Goal: Task Accomplishment & Management: Manage account settings

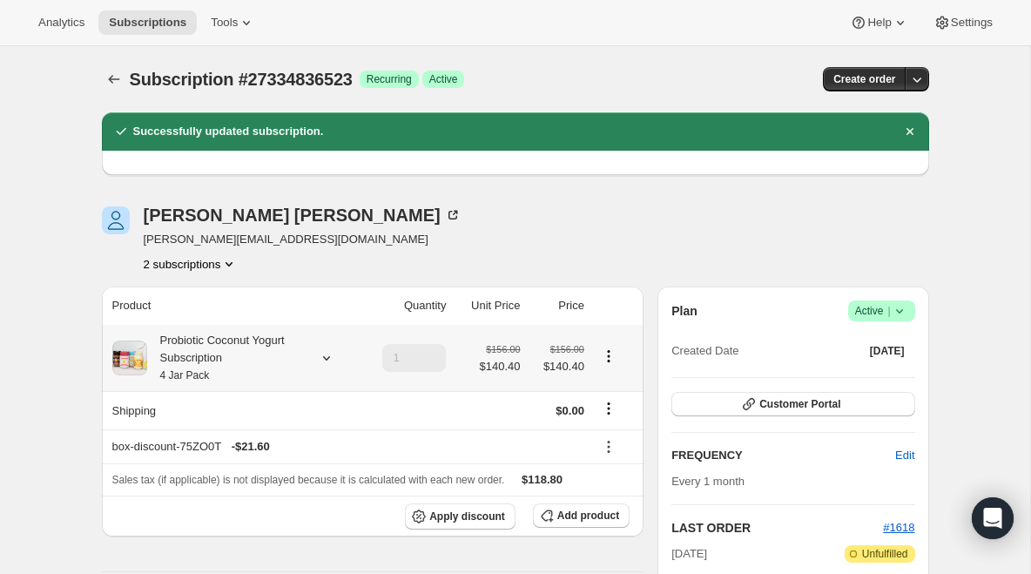
click at [218, 352] on div "Probiotic Coconut Yogurt Subscription 4 Jar Pack" at bounding box center [225, 358] width 157 height 52
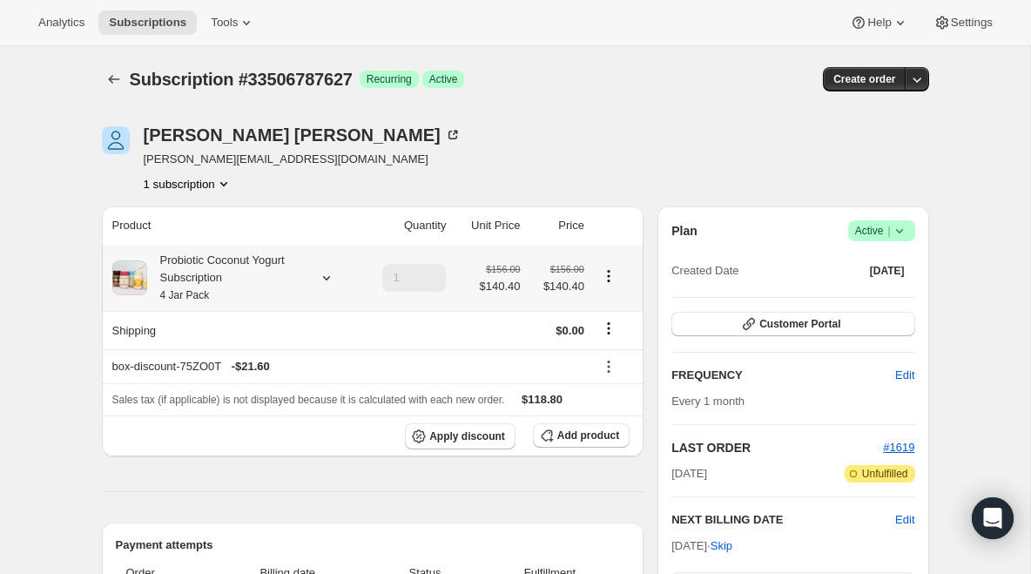
click at [247, 257] on div "Probiotic Coconut Yogurt Subscription 4 Jar Pack" at bounding box center [225, 278] width 157 height 52
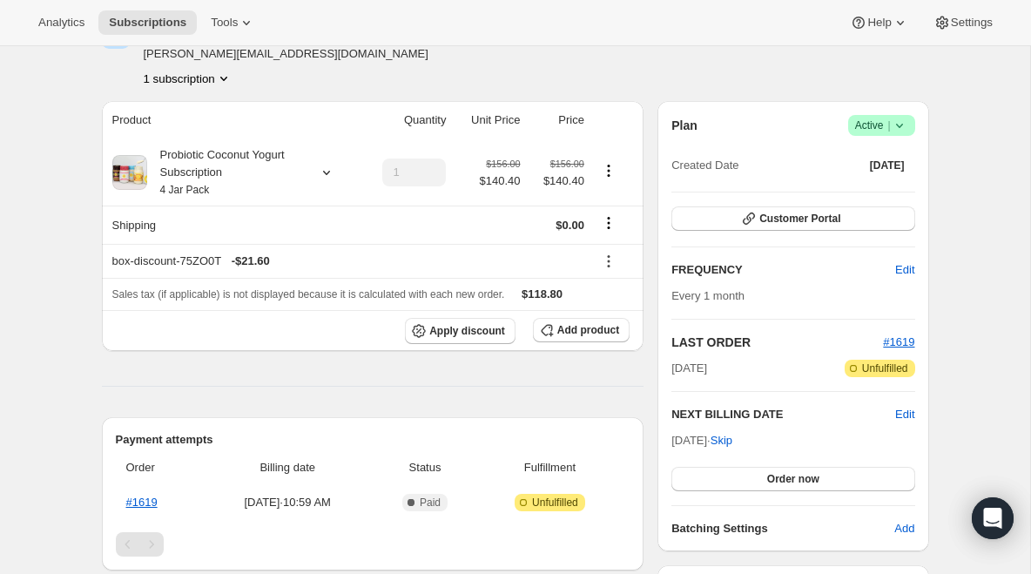
scroll to position [92, 0]
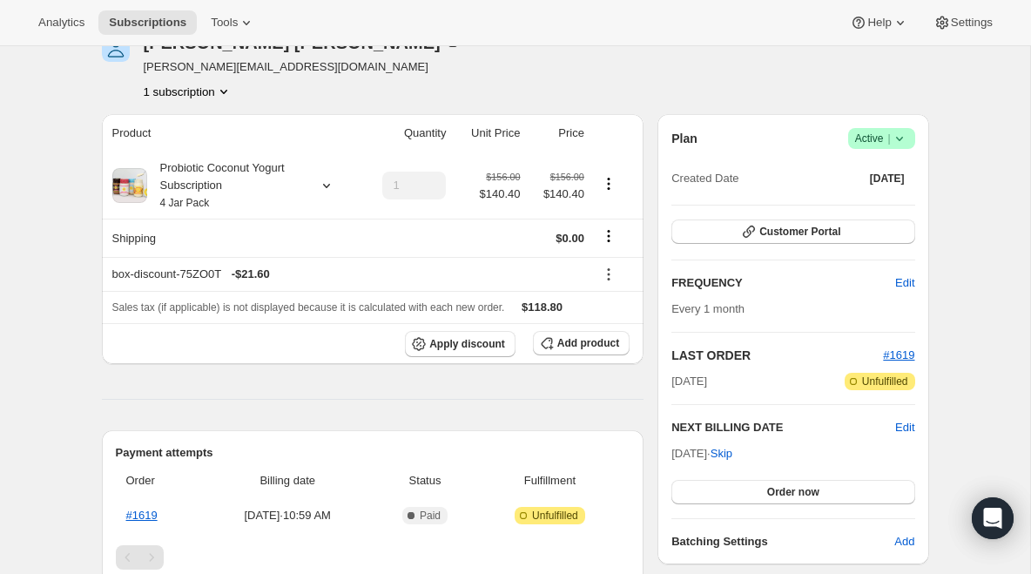
click at [894, 142] on icon at bounding box center [899, 138] width 17 height 17
click at [877, 162] on button "Pause subscription" at bounding box center [876, 173] width 109 height 28
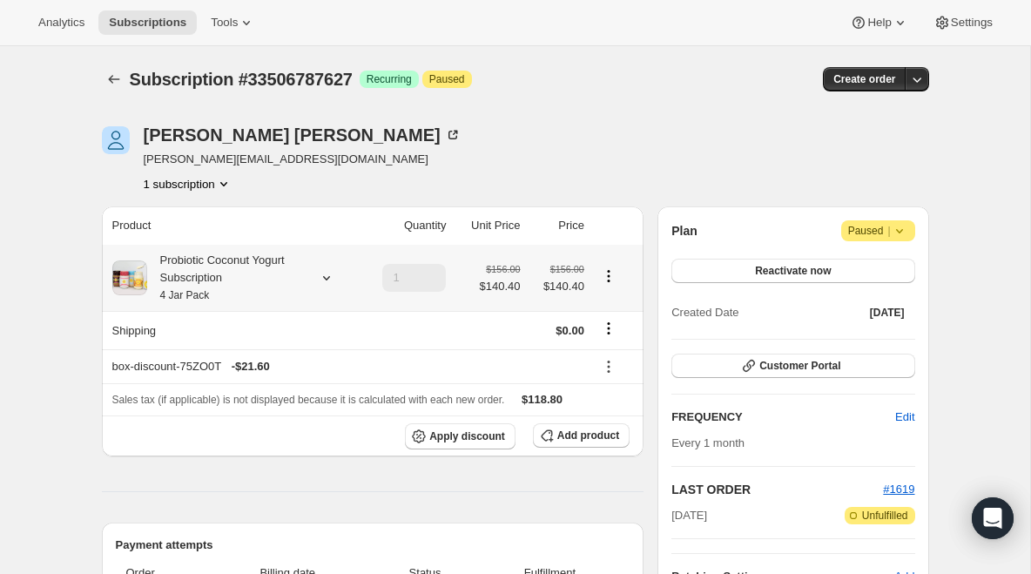
click at [224, 267] on div "Probiotic Coconut Yogurt Subscription 4 Jar Pack" at bounding box center [225, 278] width 157 height 52
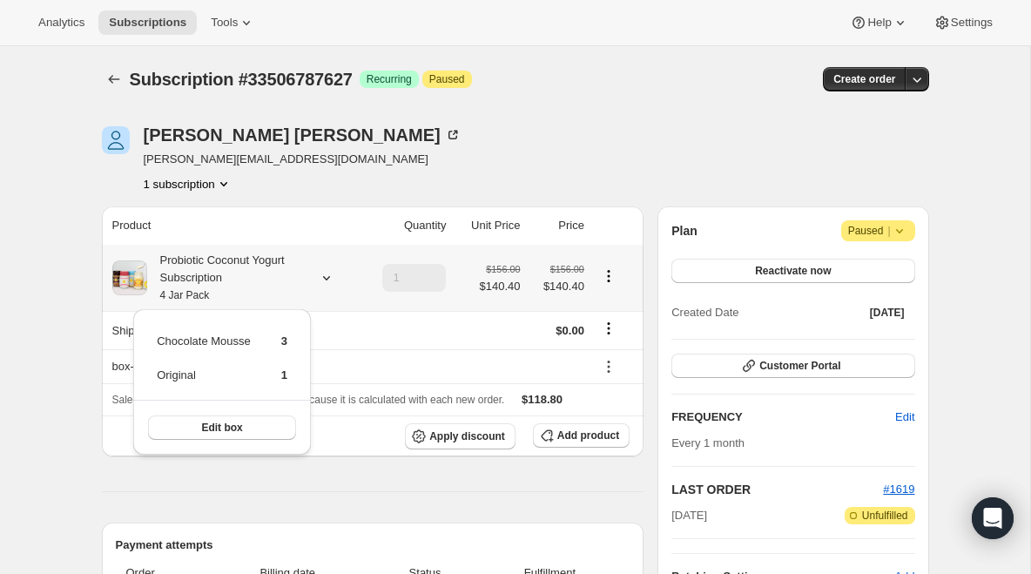
click at [224, 267] on div "Probiotic Coconut Yogurt Subscription 4 Jar Pack" at bounding box center [225, 278] width 157 height 52
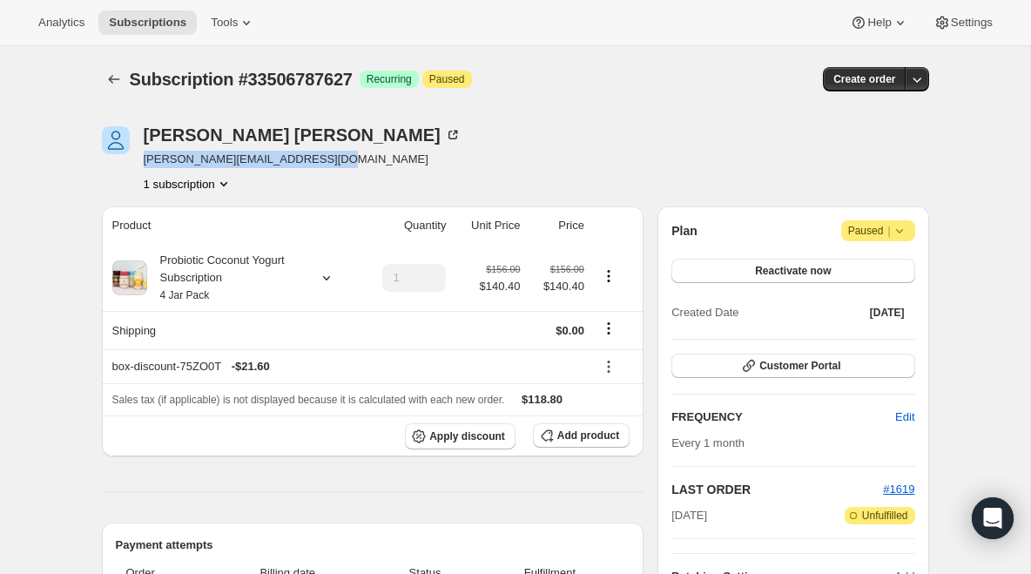
drag, startPoint x: 352, startPoint y: 162, endPoint x: 148, endPoint y: 165, distance: 203.9
click at [142, 165] on div "David Barberich david+test1script@codearium.com 1 subscription" at bounding box center [391, 159] width 579 height 66
copy span "david+test1script@codearium.com"
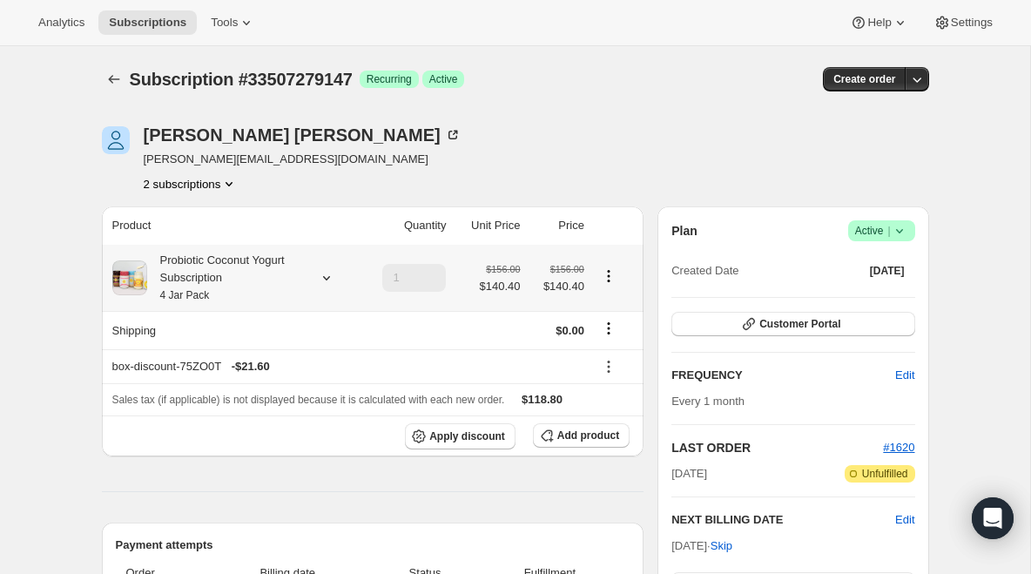
click at [260, 261] on div "Probiotic Coconut Yogurt Subscription 4 Jar Pack" at bounding box center [225, 278] width 157 height 52
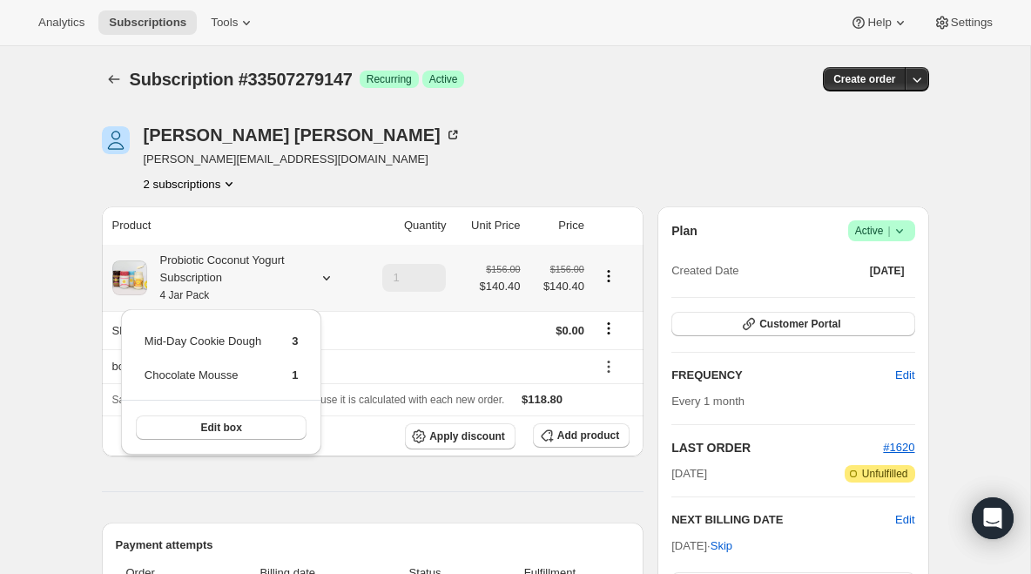
click at [260, 261] on div "Probiotic Coconut Yogurt Subscription 4 Jar Pack" at bounding box center [225, 278] width 157 height 52
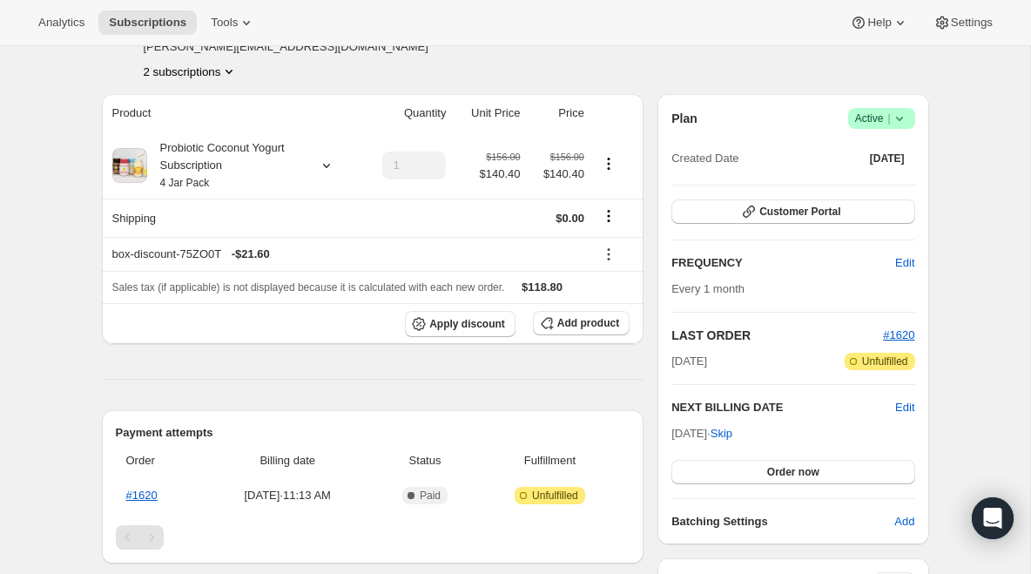
scroll to position [139, 0]
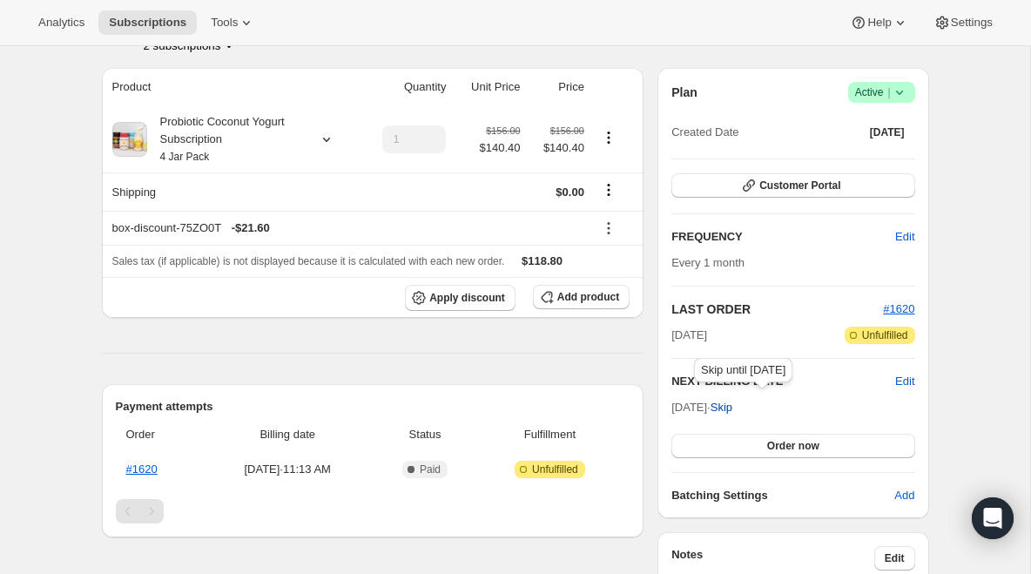
click at [733, 400] on span "Skip" at bounding box center [722, 407] width 22 height 17
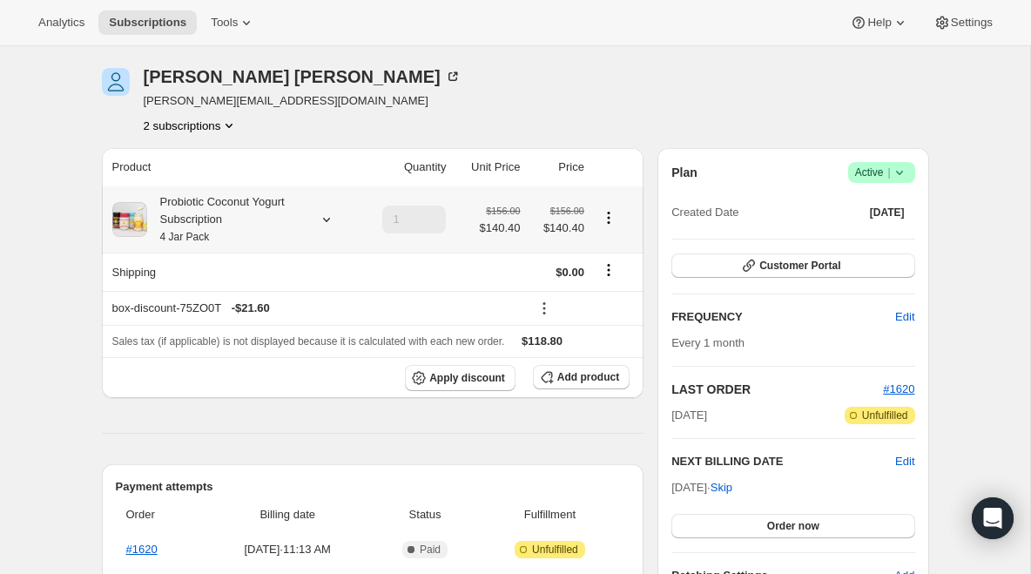
click at [238, 218] on div "Probiotic Coconut Yogurt Subscription 4 Jar Pack" at bounding box center [225, 219] width 157 height 52
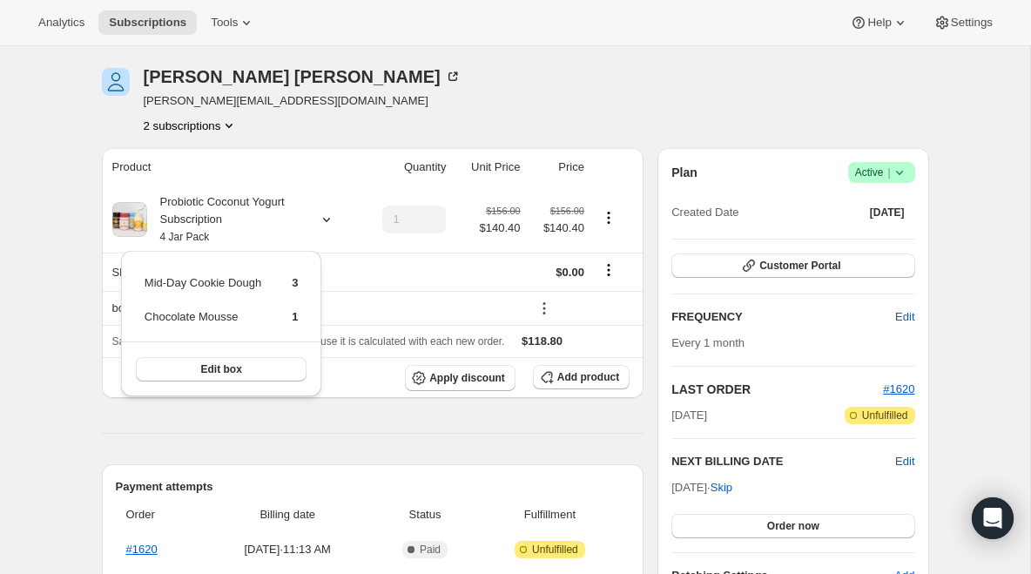
click at [417, 99] on div "David Barberich david+test1script@codearium.com 2 subscriptions" at bounding box center [391, 101] width 579 height 66
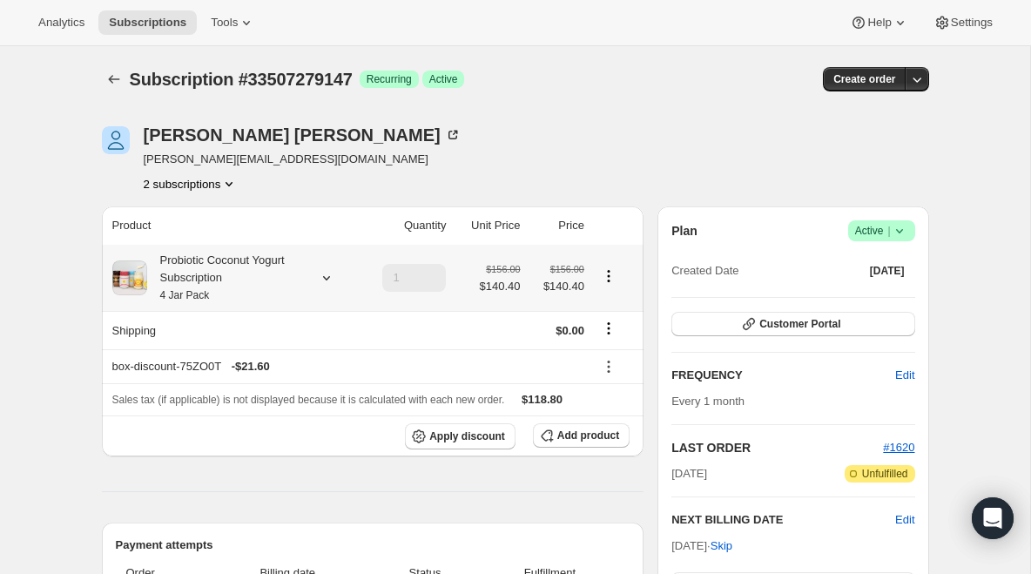
click at [201, 266] on div "Probiotic Coconut Yogurt Subscription 4 Jar Pack" at bounding box center [225, 278] width 157 height 52
click at [201, 265] on div "Probiotic Coconut Yogurt Subscription 4 Jar Pack" at bounding box center [225, 278] width 157 height 52
click at [402, 173] on div "David Barberich david+test1script@codearium.com 2 subscriptions" at bounding box center [391, 159] width 579 height 66
click at [133, 6] on div "Analytics Subscriptions Tools Help Settings" at bounding box center [515, 23] width 1031 height 46
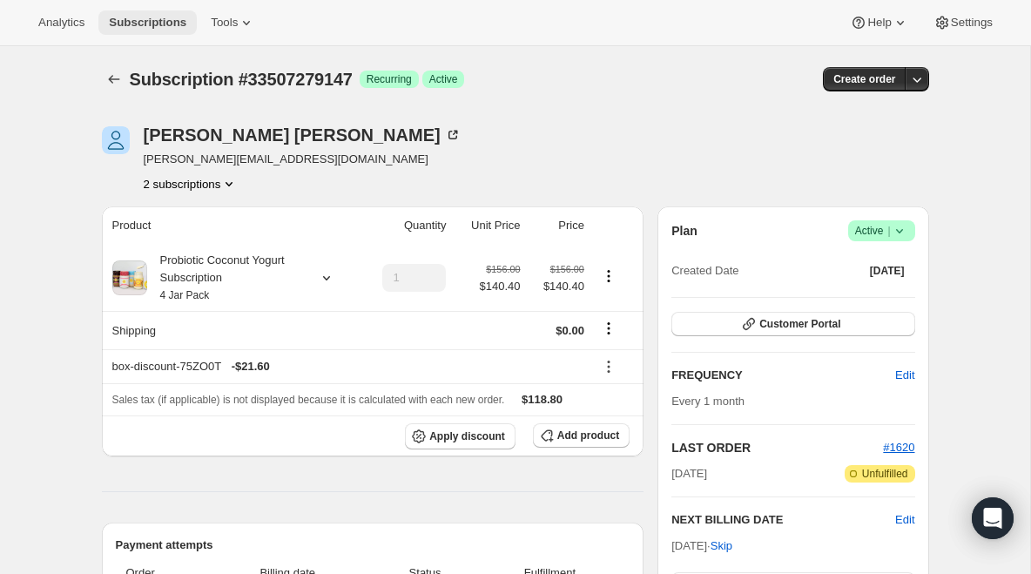
click at [134, 24] on span "Subscriptions" at bounding box center [148, 23] width 78 height 14
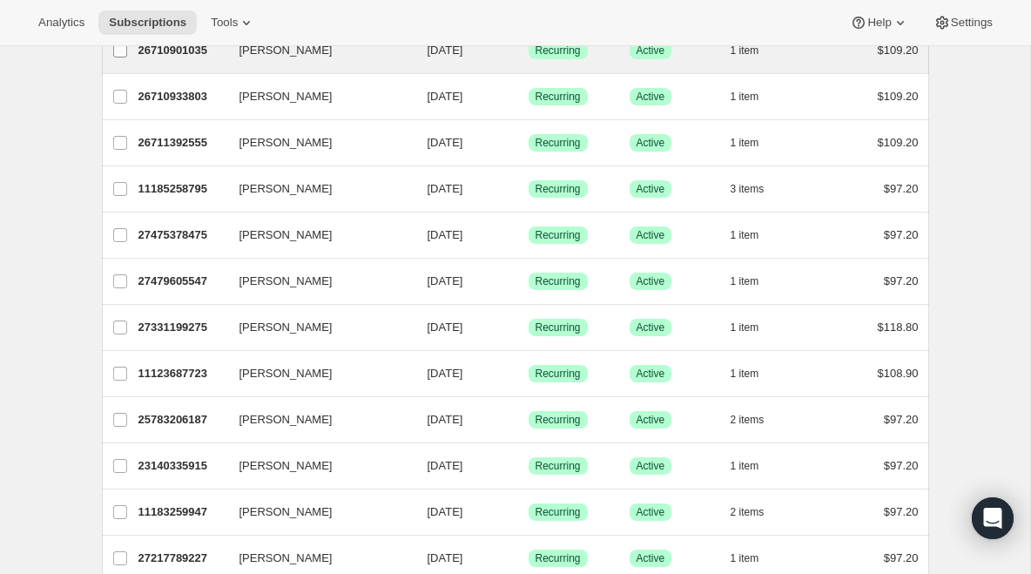
scroll to position [403, 0]
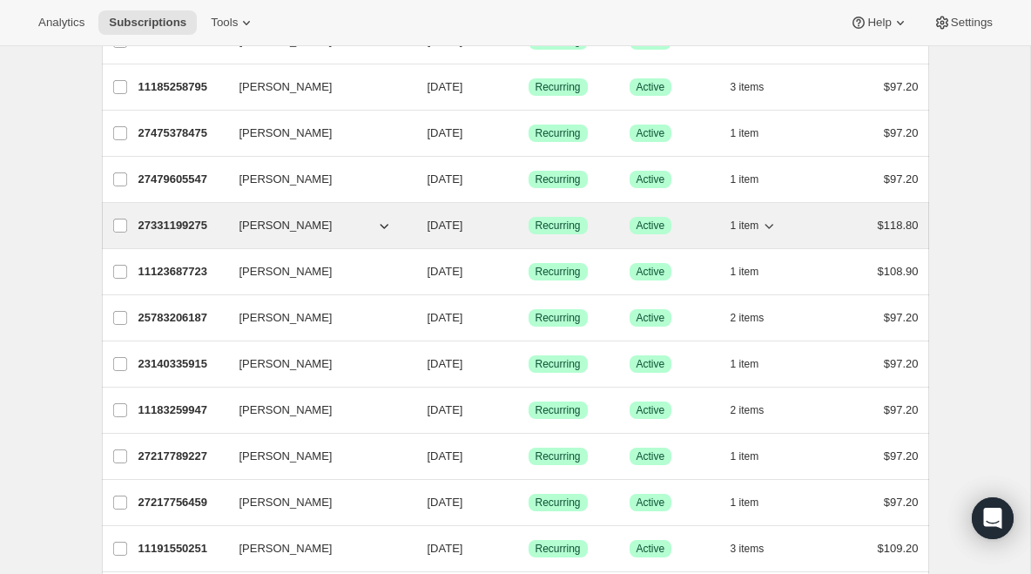
click at [179, 237] on div "27331199275 David Barberich 09/30/2025 Success Recurring Success Active 1 item …" at bounding box center [529, 225] width 781 height 24
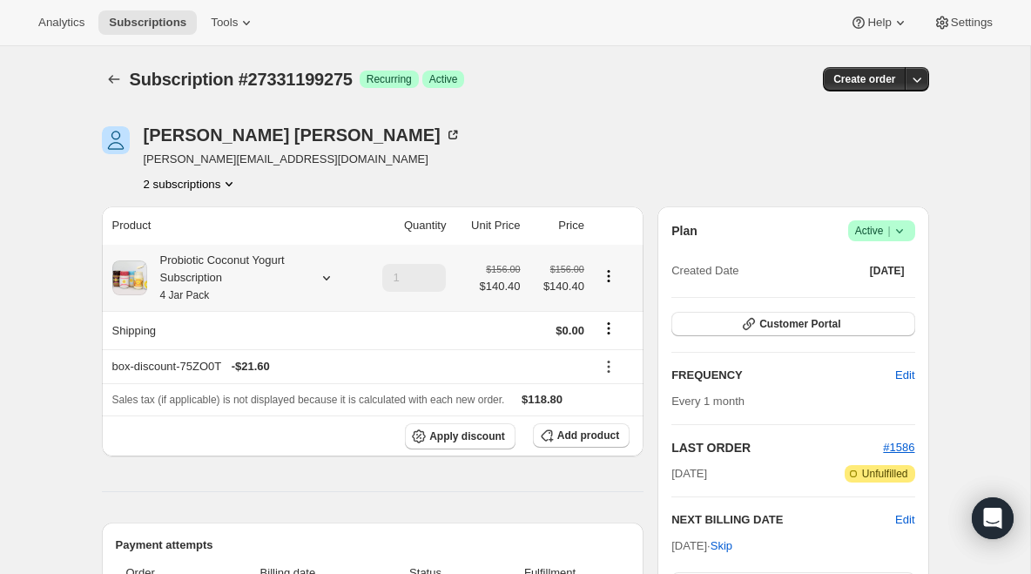
click at [192, 266] on div "Probiotic Coconut Yogurt Subscription 4 Jar Pack" at bounding box center [225, 278] width 157 height 52
click at [191, 266] on div "Probiotic Coconut Yogurt Subscription 4 Jar Pack" at bounding box center [225, 278] width 157 height 52
click at [269, 278] on div "Probiotic Coconut Yogurt Subscription 4 Jar Pack" at bounding box center [225, 278] width 157 height 52
click at [259, 393] on button "Edit box" at bounding box center [222, 394] width 148 height 24
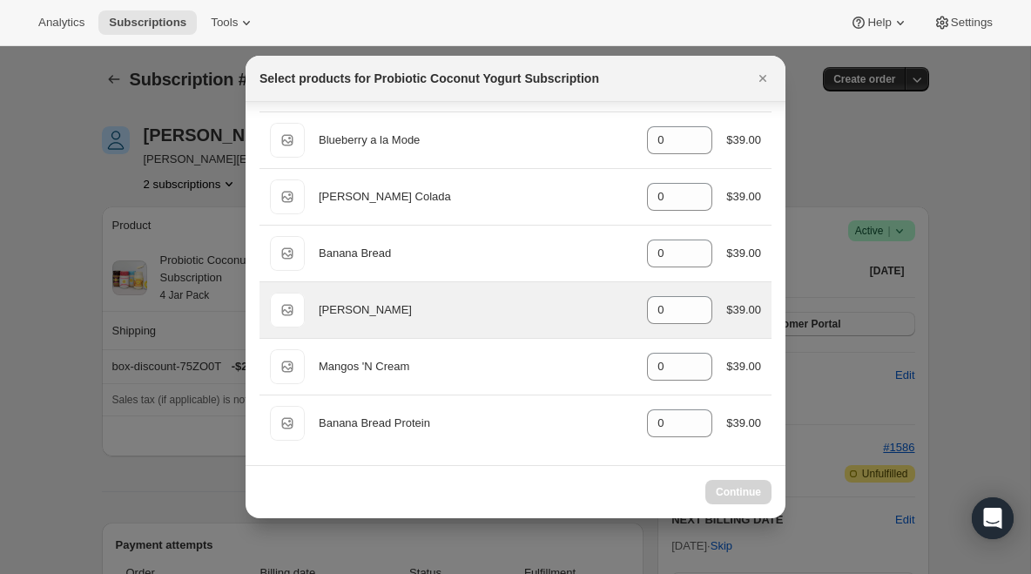
scroll to position [528, 0]
select select "gid://shopify/ProductVariant/45264005923115"
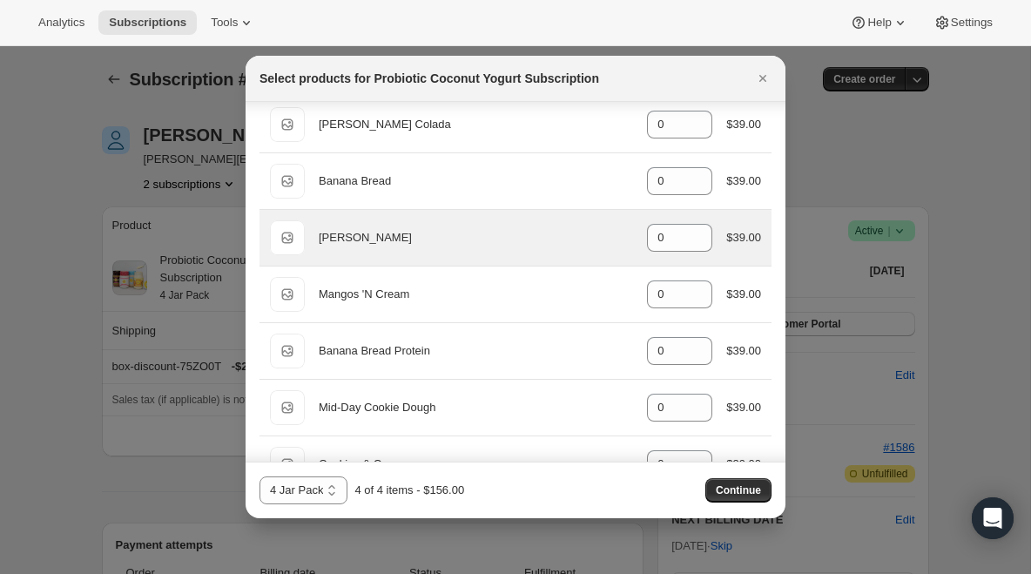
scroll to position [625, 0]
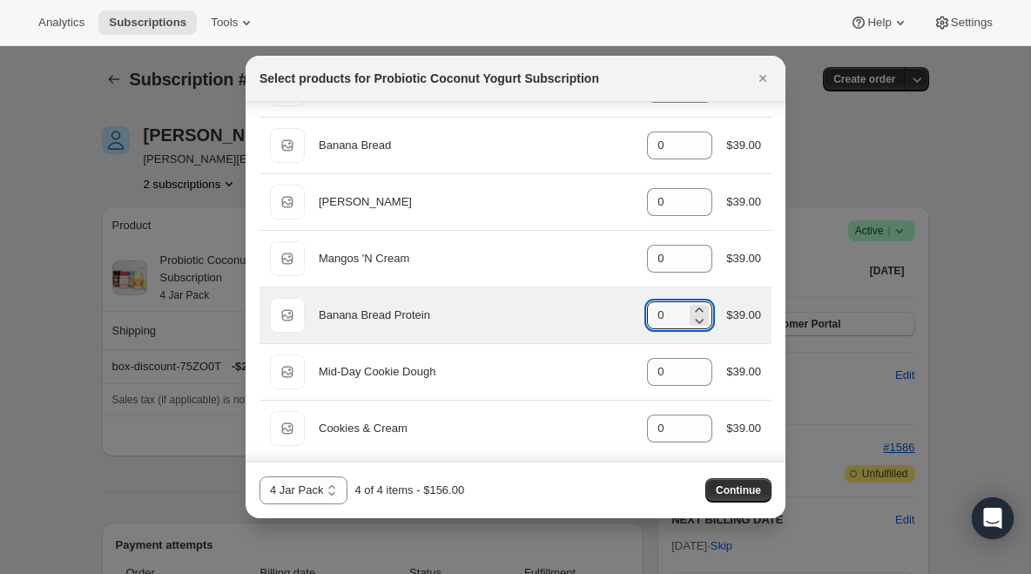
drag, startPoint x: 664, startPoint y: 314, endPoint x: 638, endPoint y: 315, distance: 26.2
click at [638, 315] on div "Default Title Banana Bread Protein gid://shopify/ProductVariant/51312769040683 …" at bounding box center [515, 315] width 491 height 35
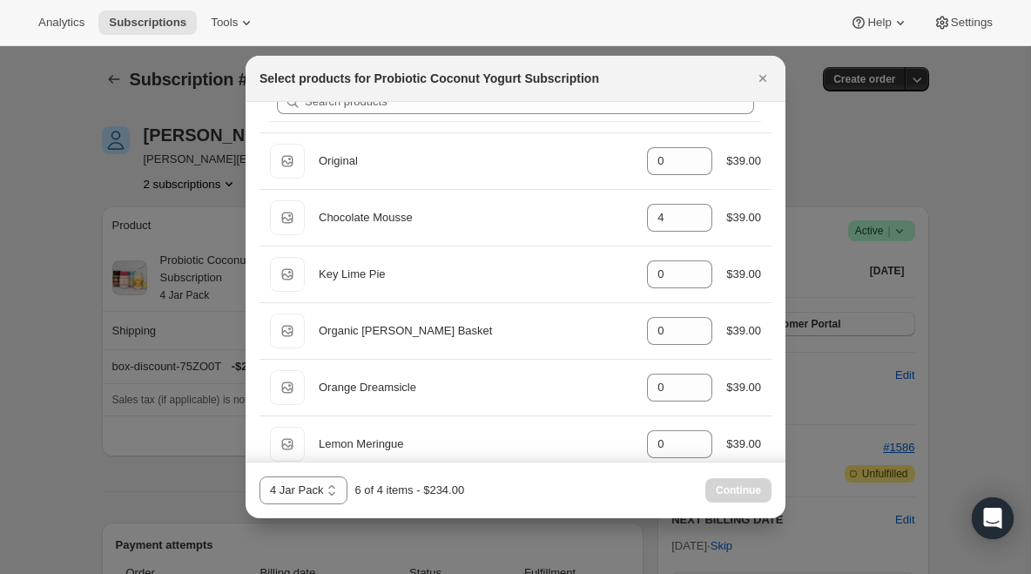
scroll to position [0, 0]
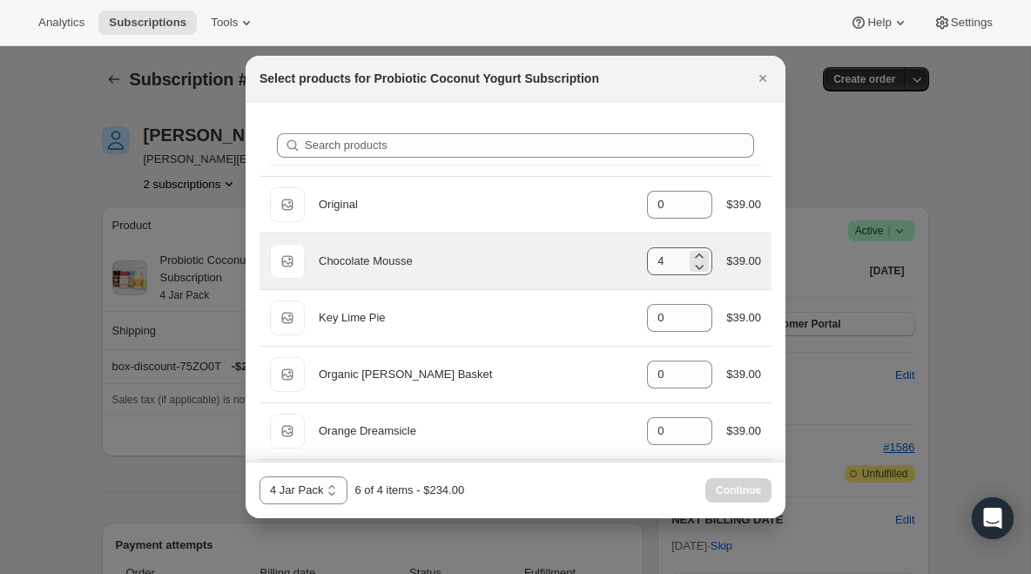
type input "2"
drag, startPoint x: 664, startPoint y: 260, endPoint x: 644, endPoint y: 261, distance: 20.1
click at [647, 261] on input "4" at bounding box center [666, 261] width 39 height 28
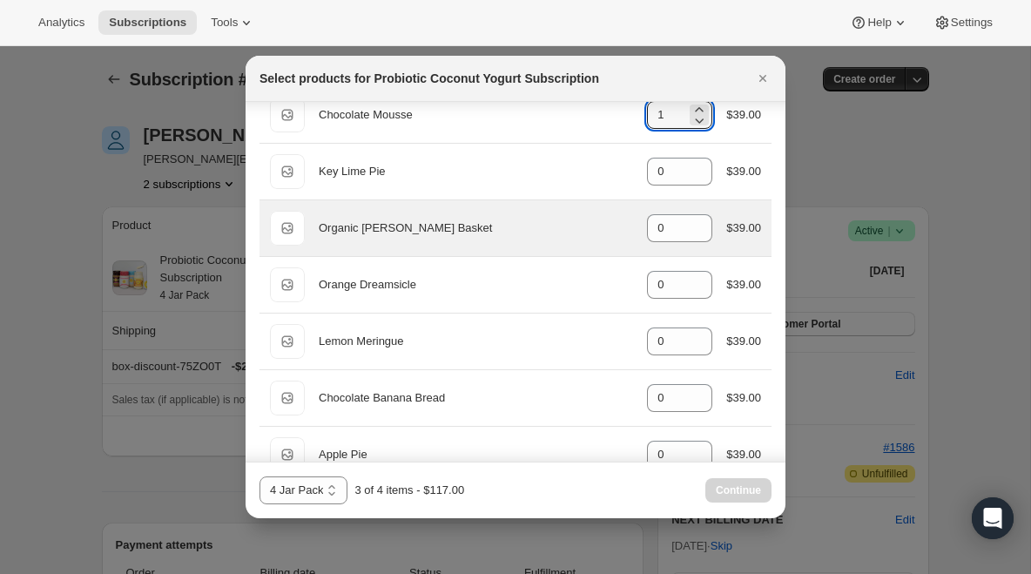
scroll to position [145, 0]
type input "1"
drag, startPoint x: 667, startPoint y: 221, endPoint x: 648, endPoint y: 225, distance: 19.5
click at [648, 225] on input "0" at bounding box center [666, 230] width 39 height 28
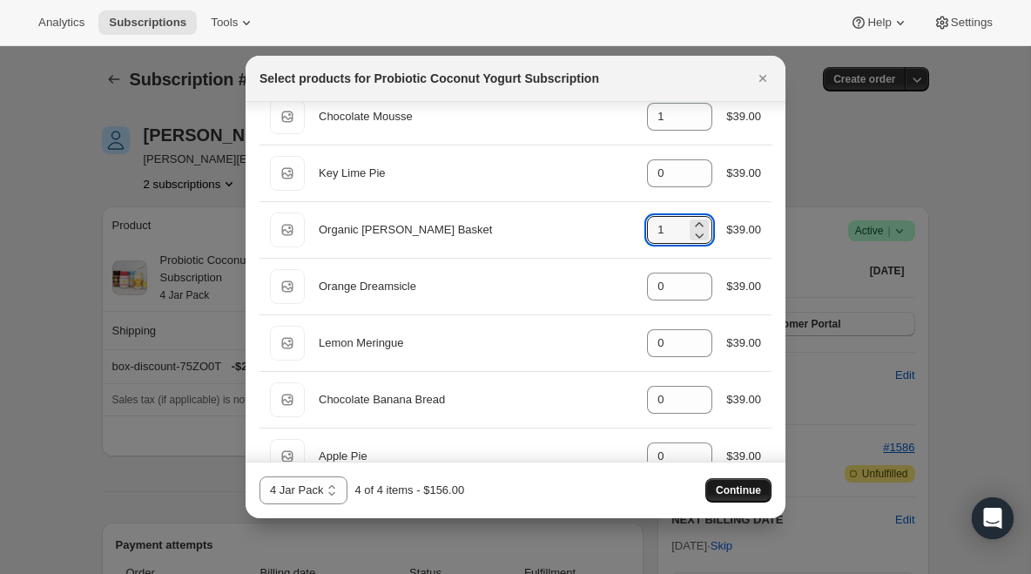
type input "1"
click at [721, 491] on span "Continue" at bounding box center [738, 490] width 45 height 14
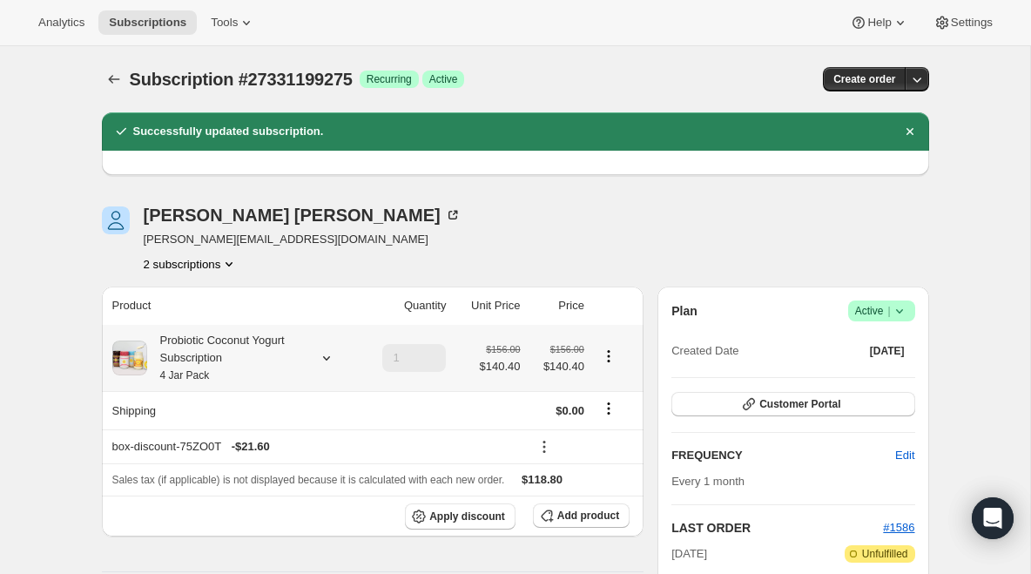
click at [263, 358] on div "Probiotic Coconut Yogurt Subscription 4 Jar Pack" at bounding box center [225, 358] width 157 height 52
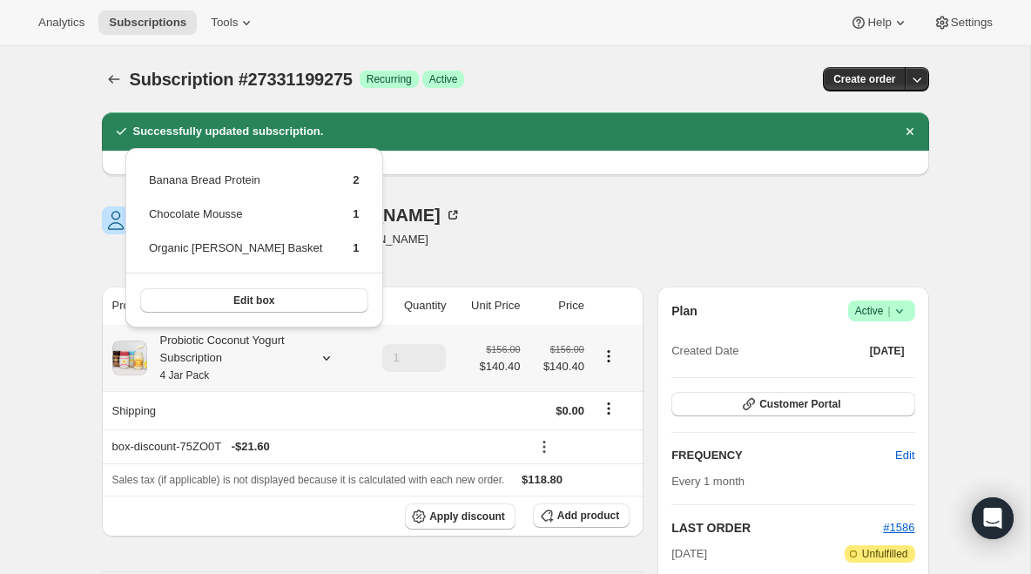
click at [263, 358] on div "Probiotic Coconut Yogurt Subscription 4 Jar Pack" at bounding box center [225, 358] width 157 height 52
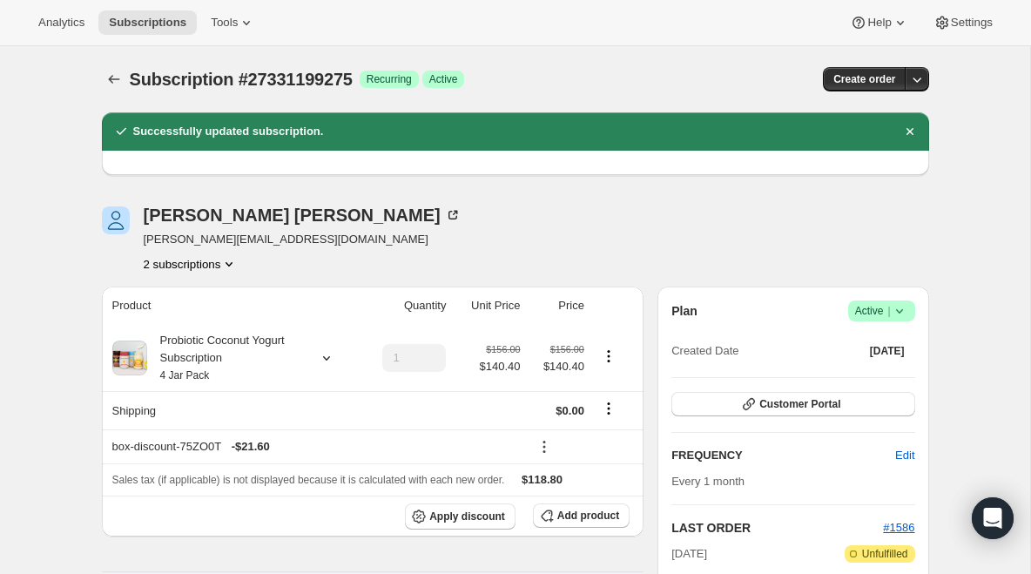
scroll to position [568, 0]
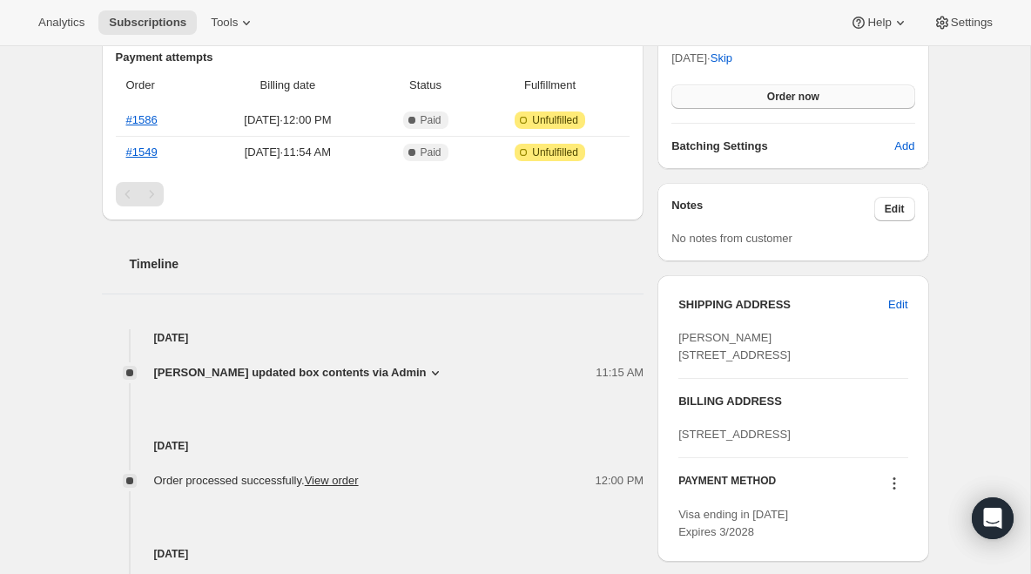
click at [785, 94] on span "Order now" at bounding box center [793, 97] width 52 height 14
click at [785, 95] on span "Click to confirm" at bounding box center [792, 97] width 79 height 14
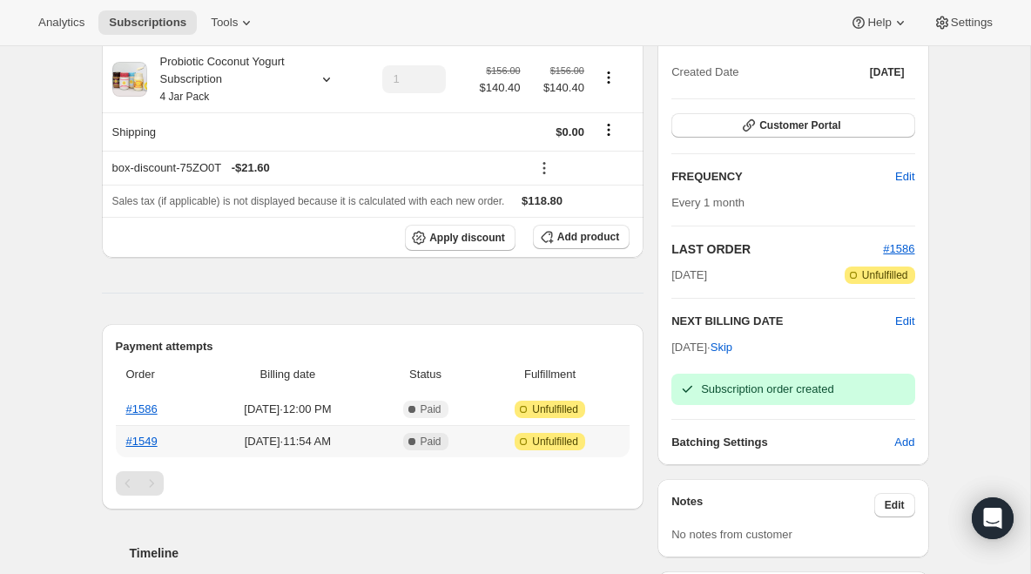
scroll to position [0, 0]
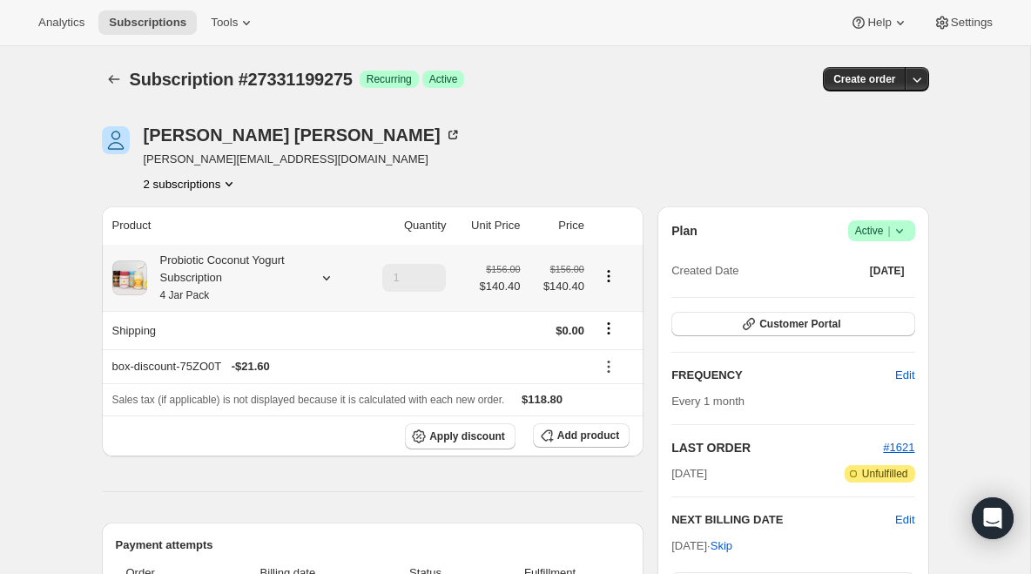
click at [247, 274] on div "Probiotic Coconut Yogurt Subscription 4 Jar Pack" at bounding box center [225, 278] width 157 height 52
click at [247, 275] on div "Probiotic Coconut Yogurt Subscription 4 Jar Pack" at bounding box center [225, 278] width 157 height 52
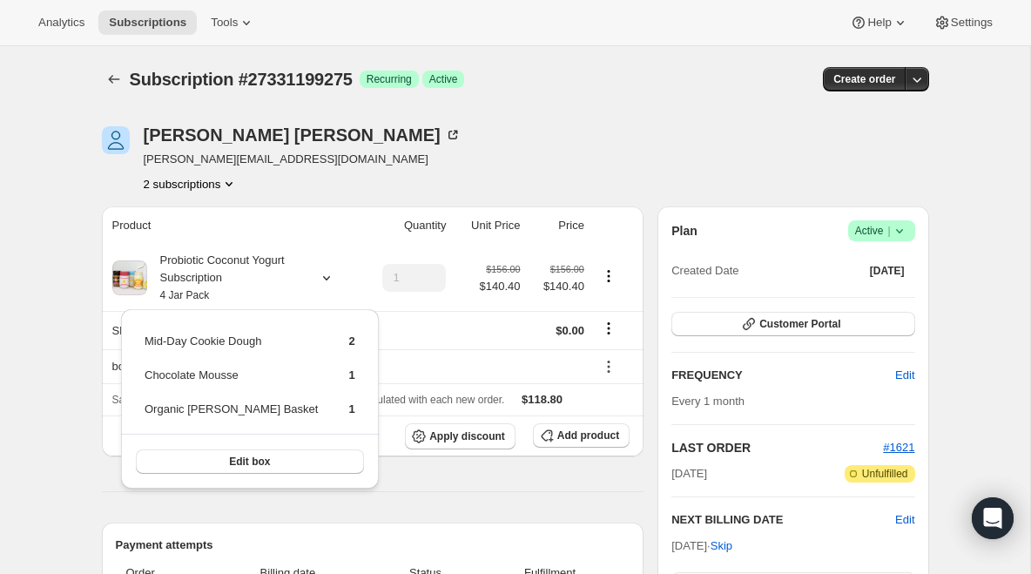
click at [436, 129] on div "[PERSON_NAME] [PERSON_NAME][EMAIL_ADDRESS][DOMAIN_NAME] 2 subscriptions" at bounding box center [391, 159] width 579 height 66
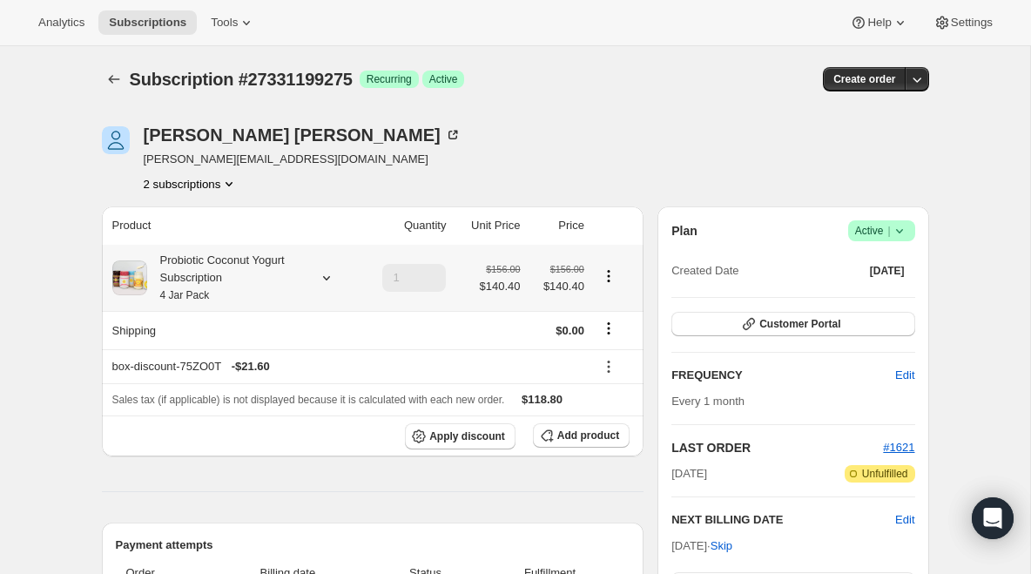
click at [223, 274] on div "Probiotic Coconut Yogurt Subscription 4 Jar Pack" at bounding box center [225, 278] width 157 height 52
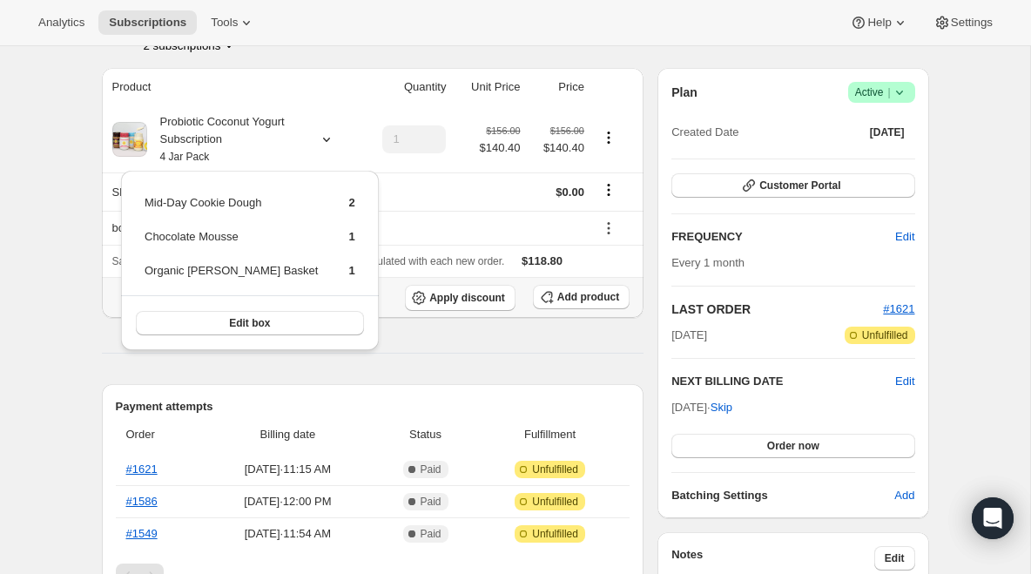
scroll to position [139, 0]
click at [780, 179] on span "Customer Portal" at bounding box center [800, 185] width 81 height 14
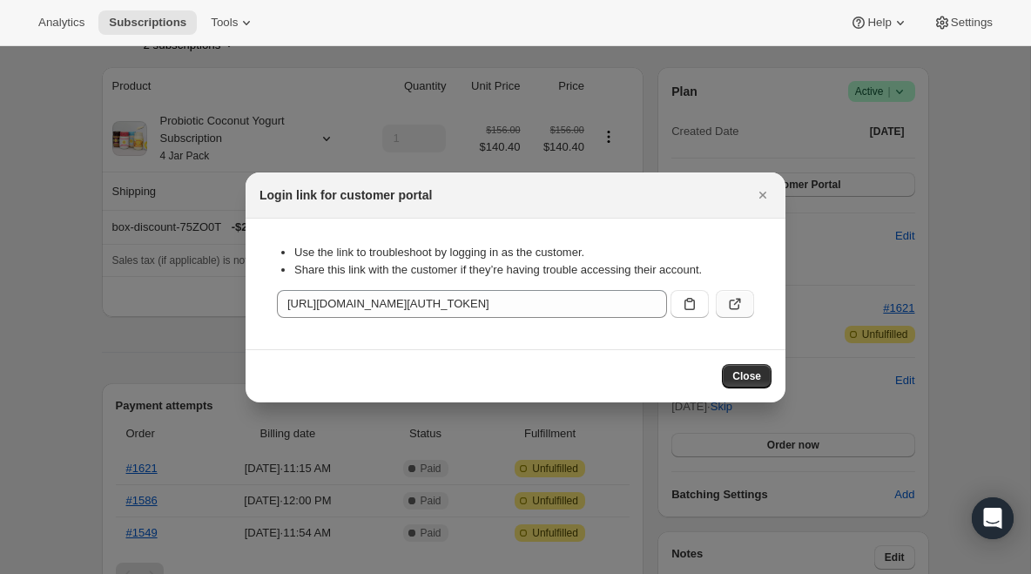
click at [739, 303] on icon ":r1l:" at bounding box center [734, 303] width 17 height 17
click at [735, 297] on icon ":r1l:" at bounding box center [734, 303] width 17 height 17
